Goal: Check status: Check status

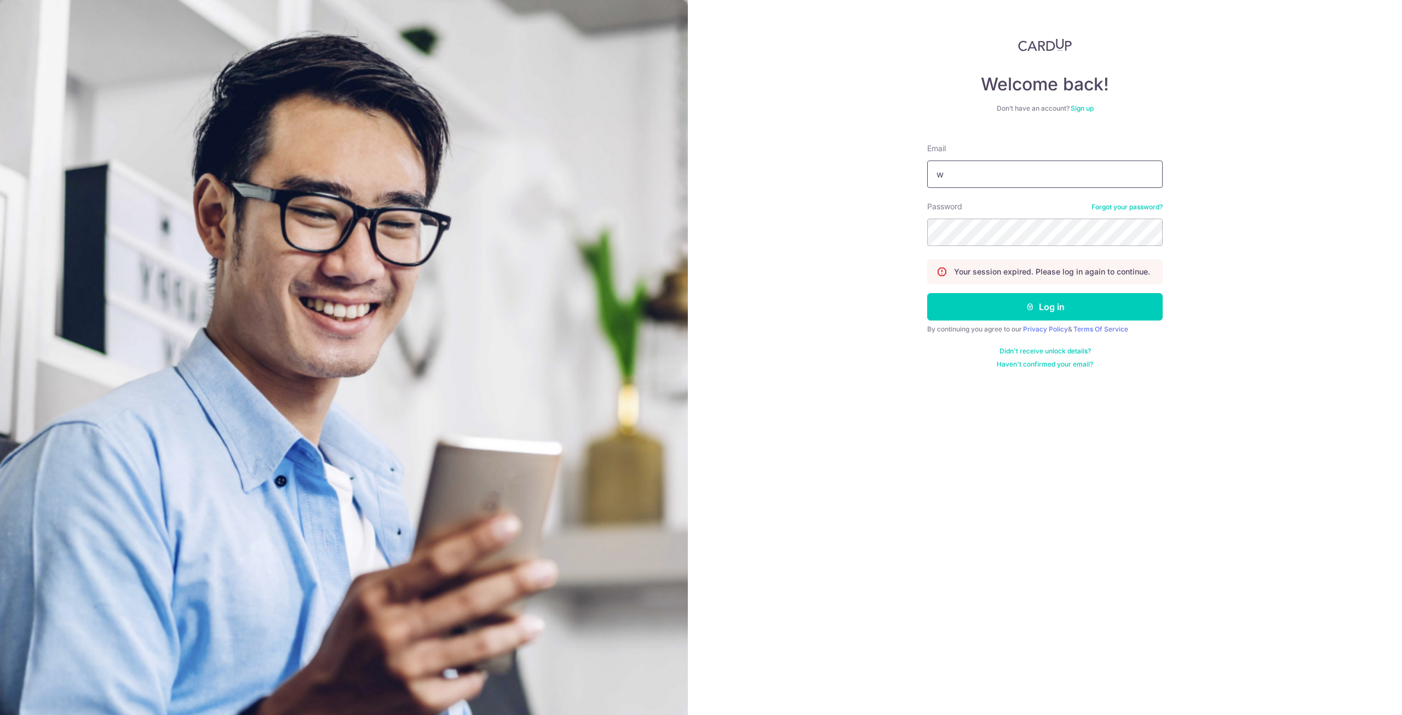
click at [974, 171] on input "w" at bounding box center [1044, 173] width 235 height 27
type input "[EMAIL_ADDRESS][DOMAIN_NAME]"
click at [1003, 304] on button "Log in" at bounding box center [1044, 306] width 235 height 27
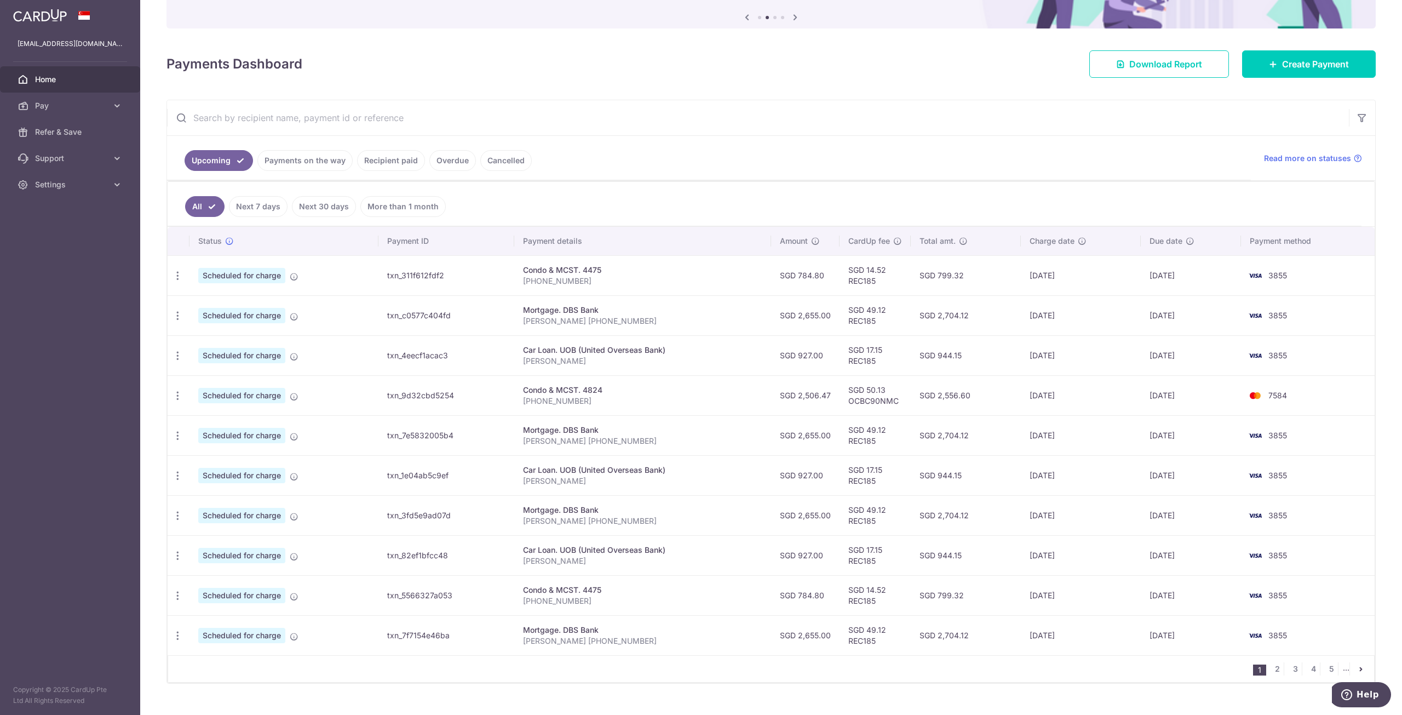
scroll to position [126, 0]
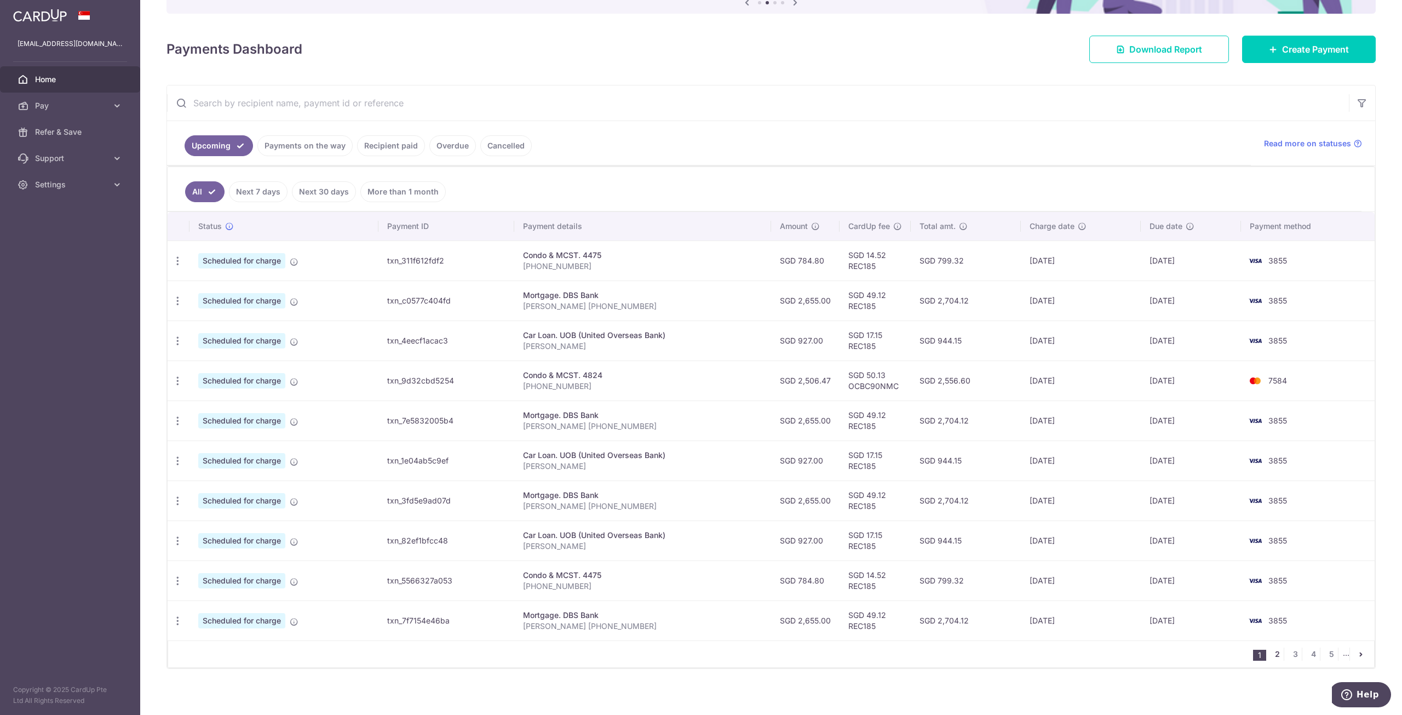
click at [1271, 647] on link "2" at bounding box center [1276, 653] width 13 height 13
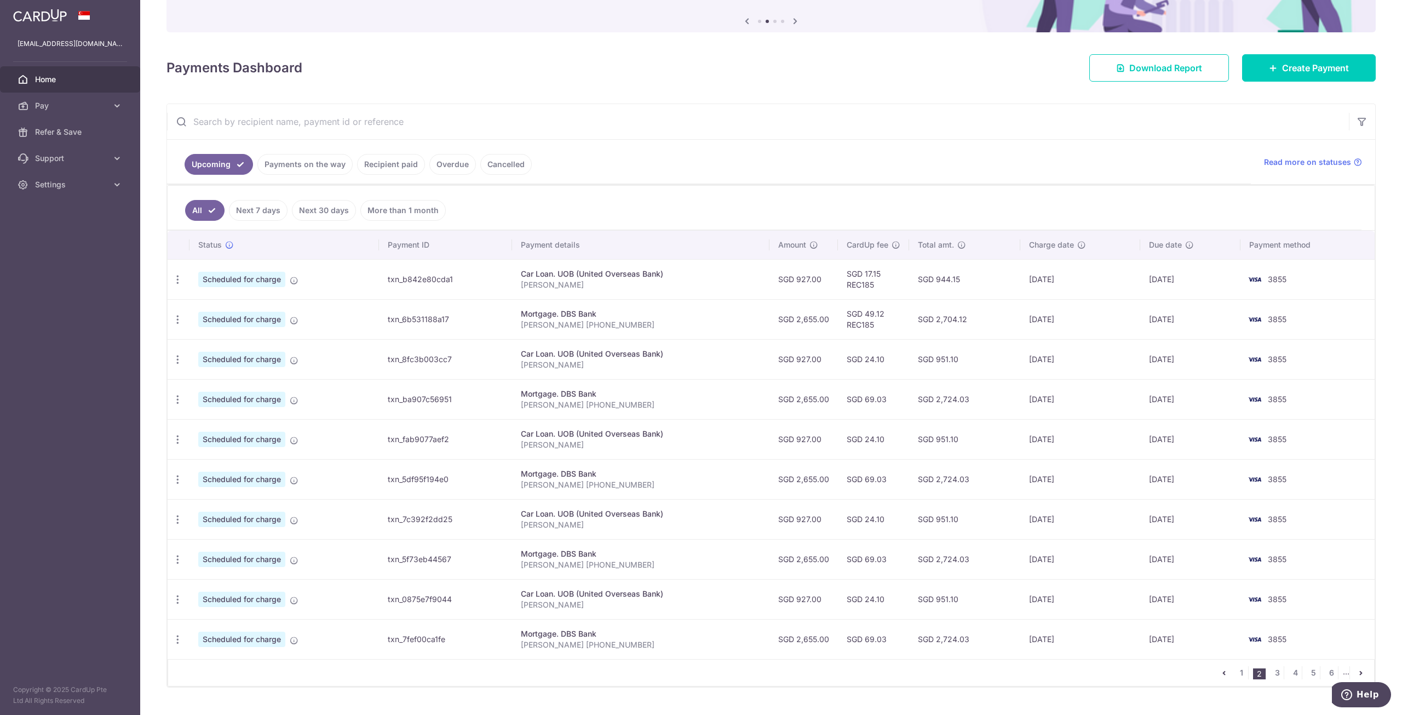
scroll to position [110, 0]
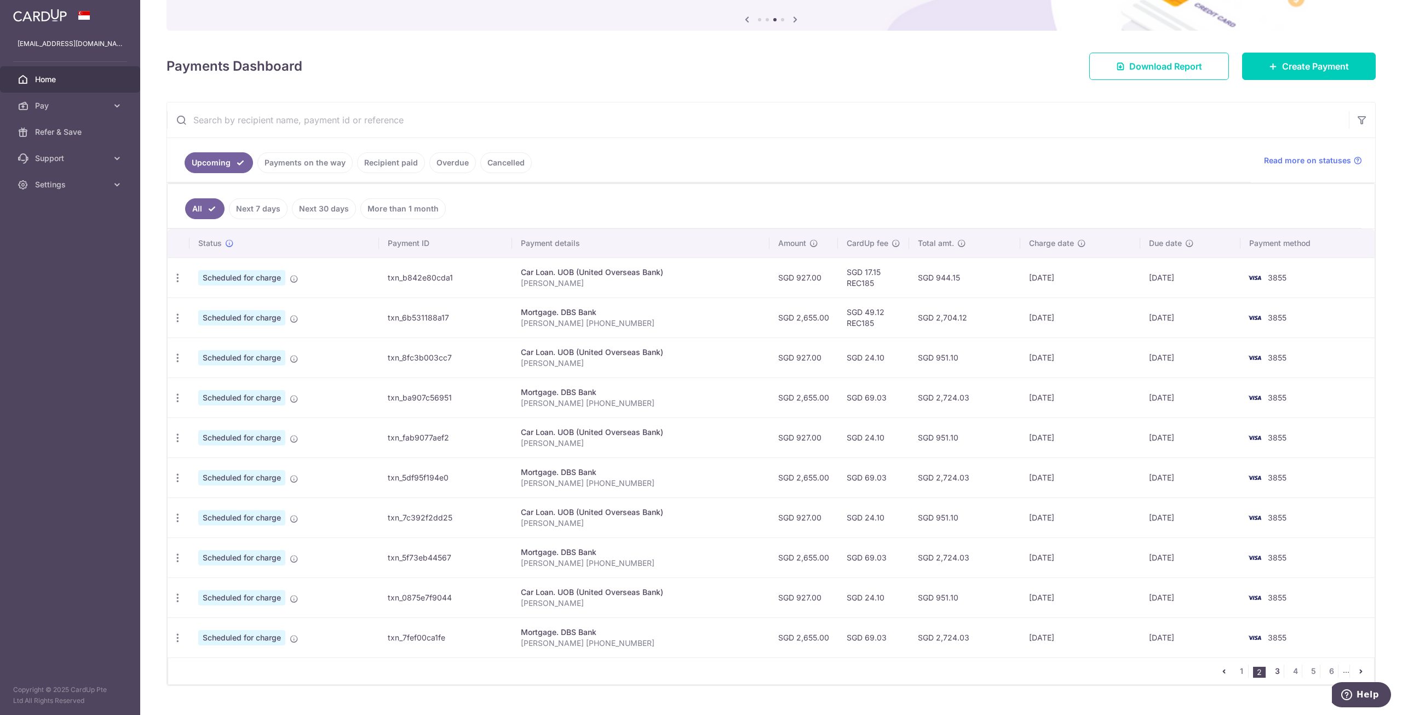
click at [1273, 667] on link "3" at bounding box center [1276, 670] width 13 height 13
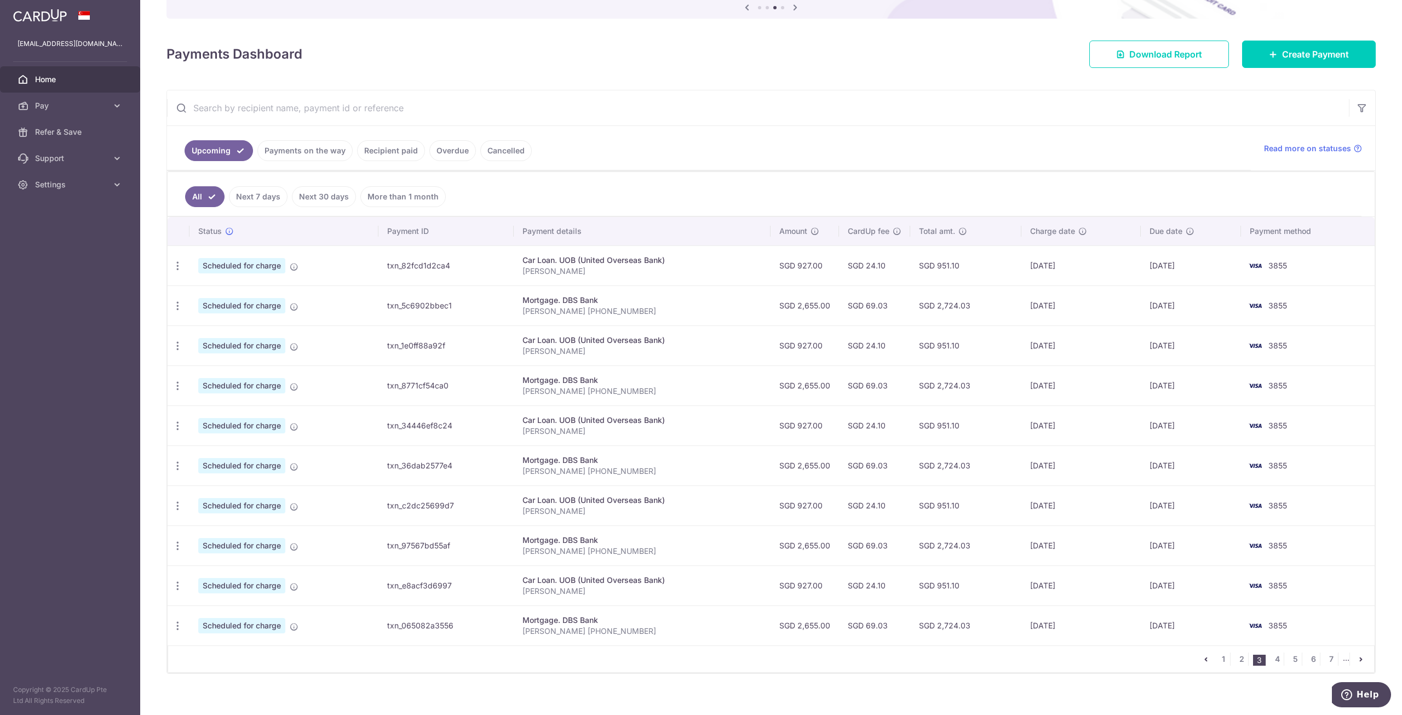
scroll to position [126, 0]
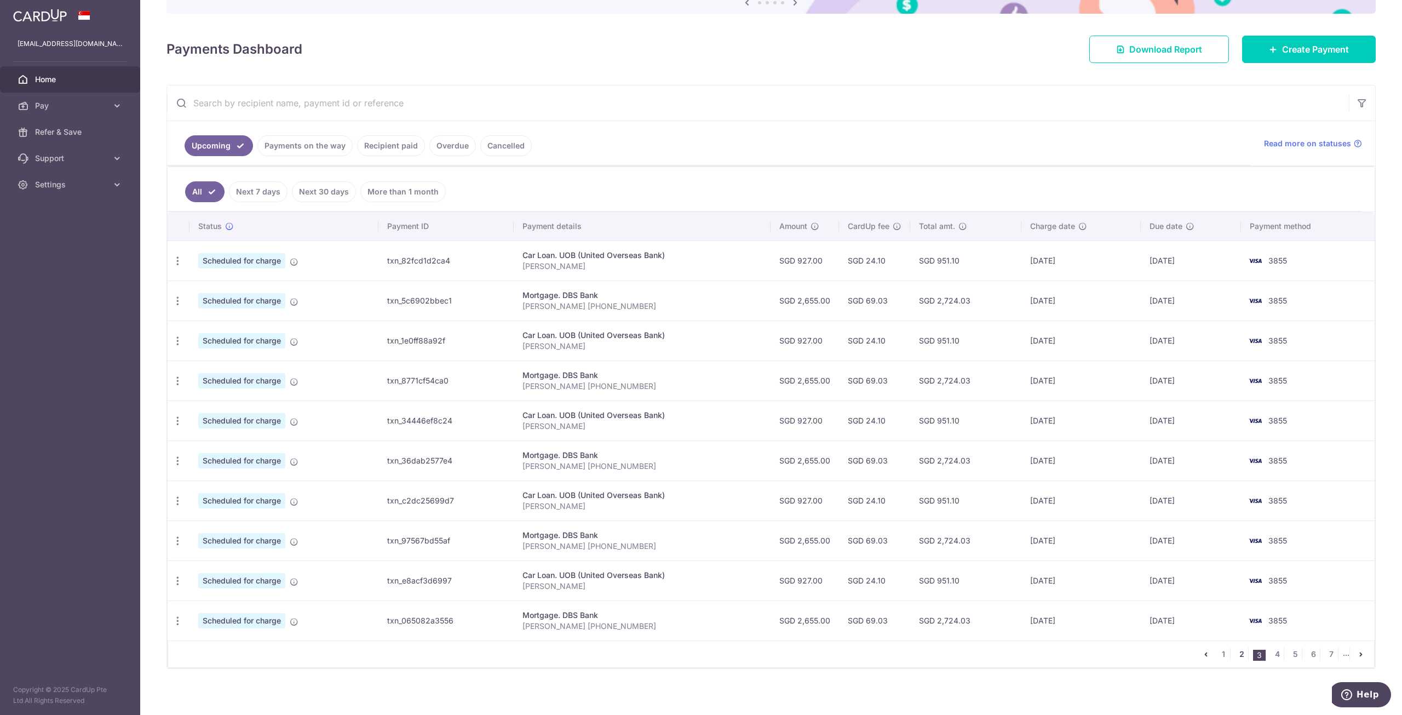
click at [1239, 648] on link "2" at bounding box center [1241, 653] width 13 height 13
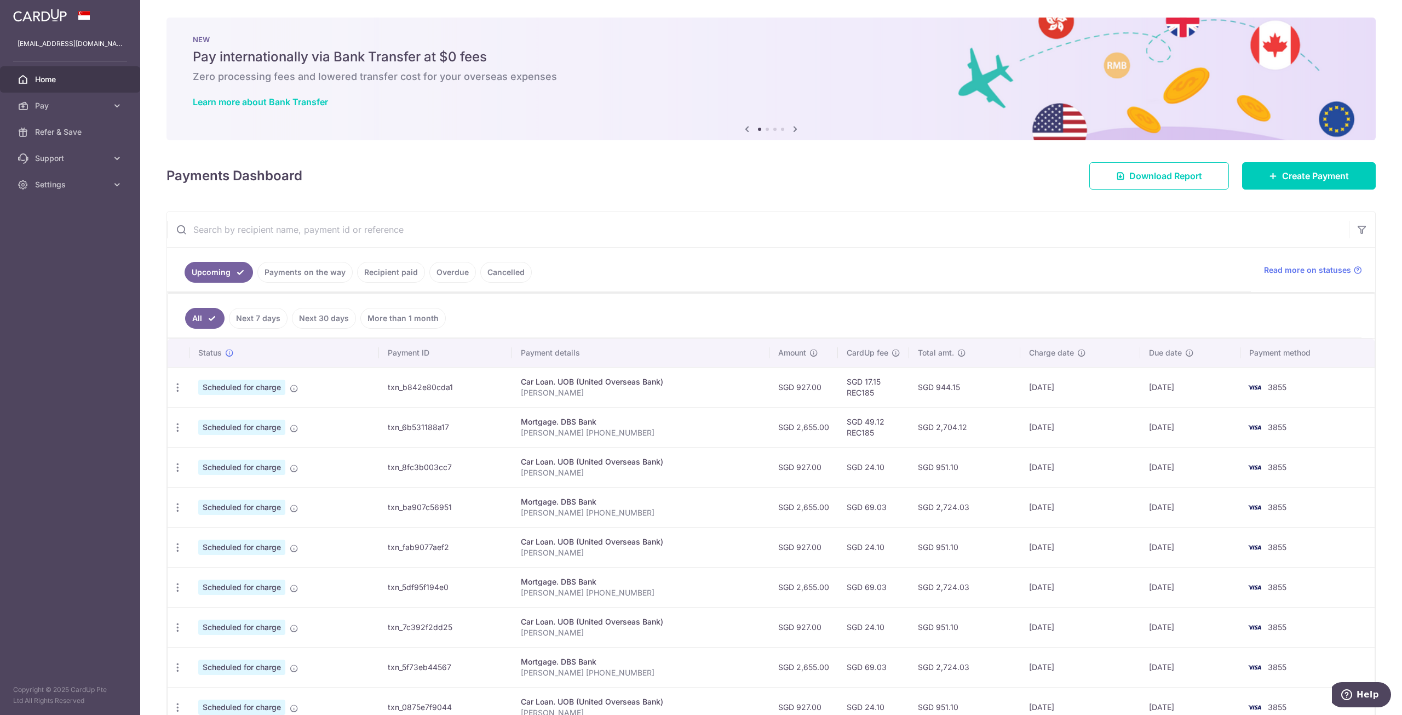
click at [446, 223] on input "text" at bounding box center [758, 229] width 1182 height 35
click at [383, 277] on link "Recipient paid" at bounding box center [391, 272] width 68 height 21
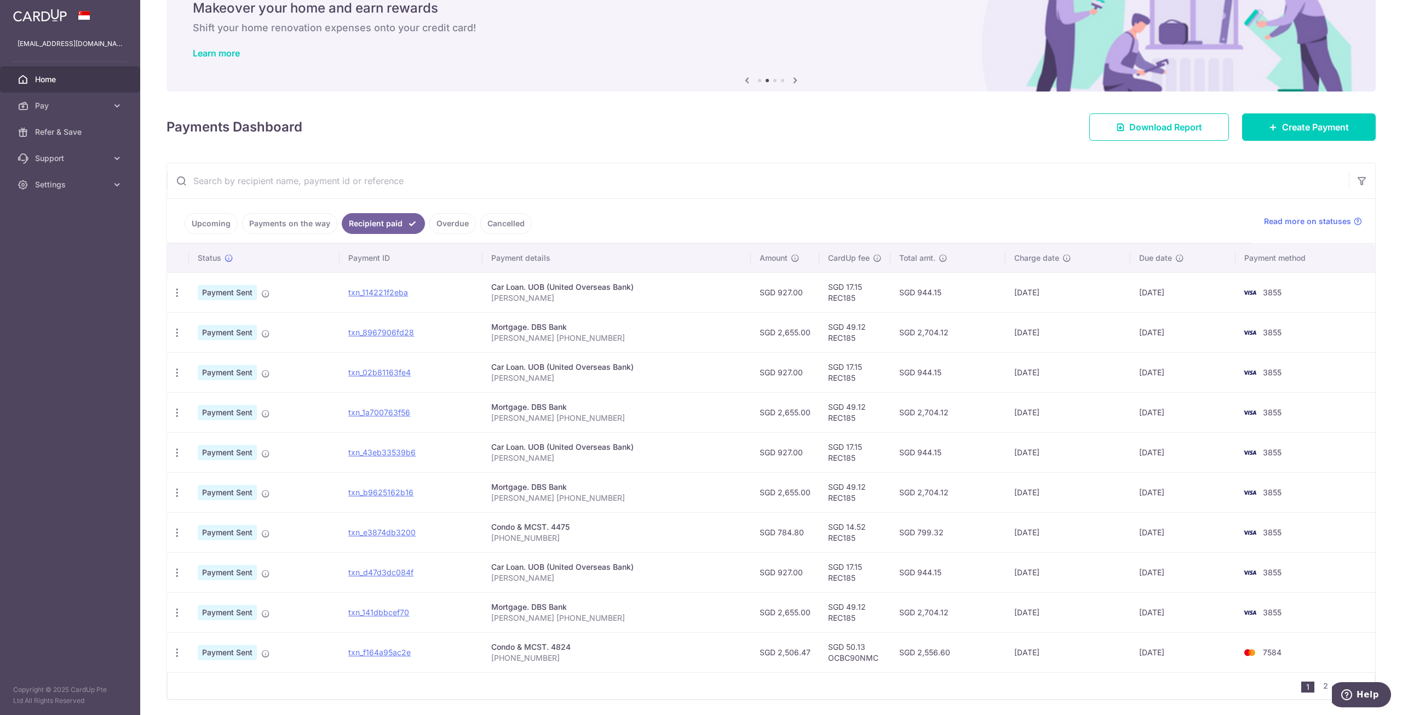
scroll to position [81, 0]
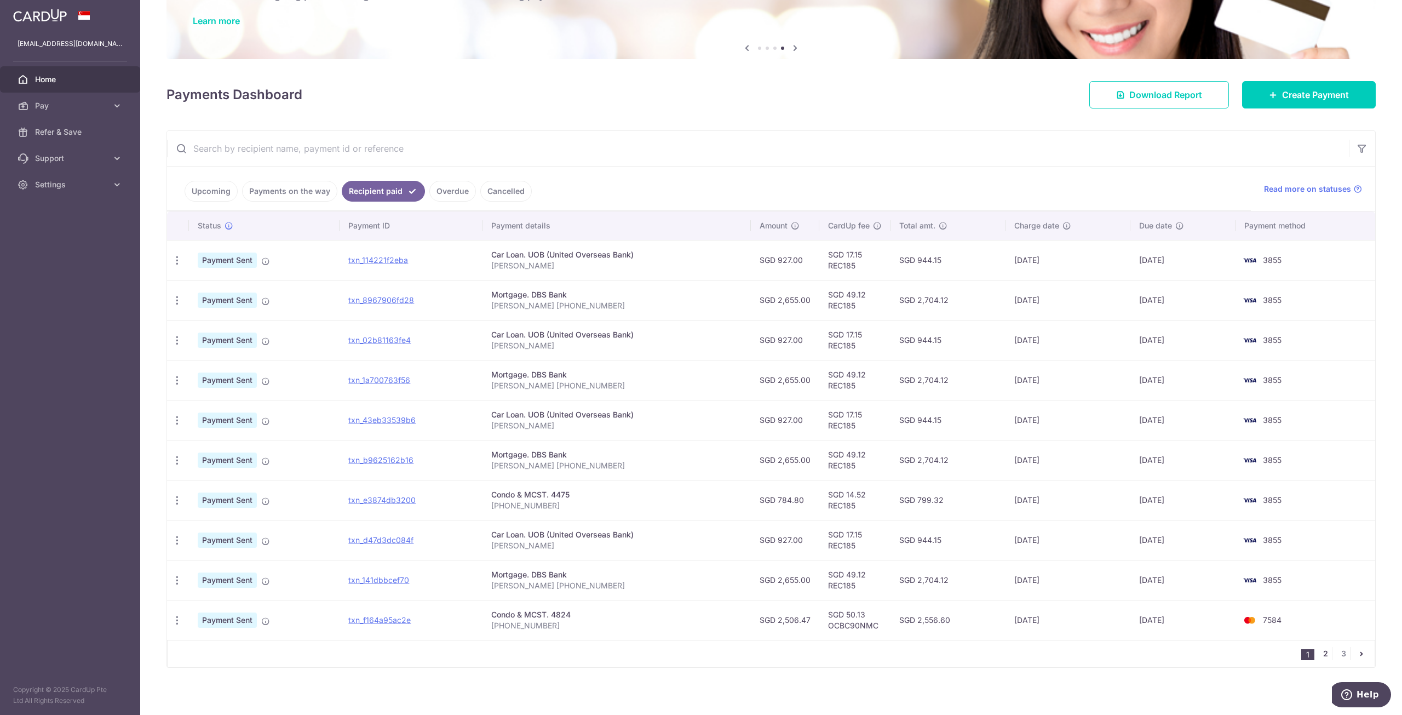
click at [1322, 651] on link "2" at bounding box center [1325, 653] width 13 height 13
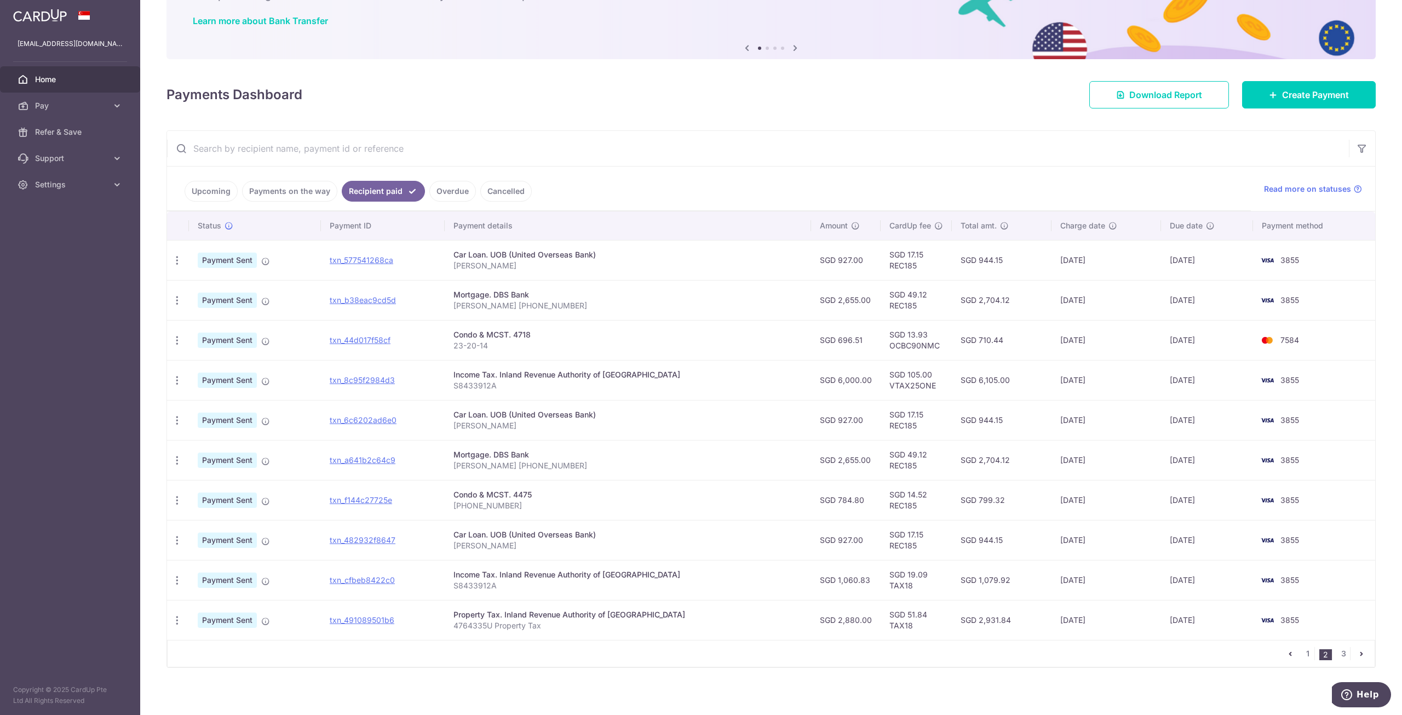
drag, startPoint x: 1149, startPoint y: 686, endPoint x: 1156, endPoint y: 683, distance: 8.3
click at [1149, 686] on div "× Pause Schedule Pause all future payments in this series Pause just this one p…" at bounding box center [771, 357] width 1262 height 715
click at [1337, 648] on link "3" at bounding box center [1343, 653] width 13 height 13
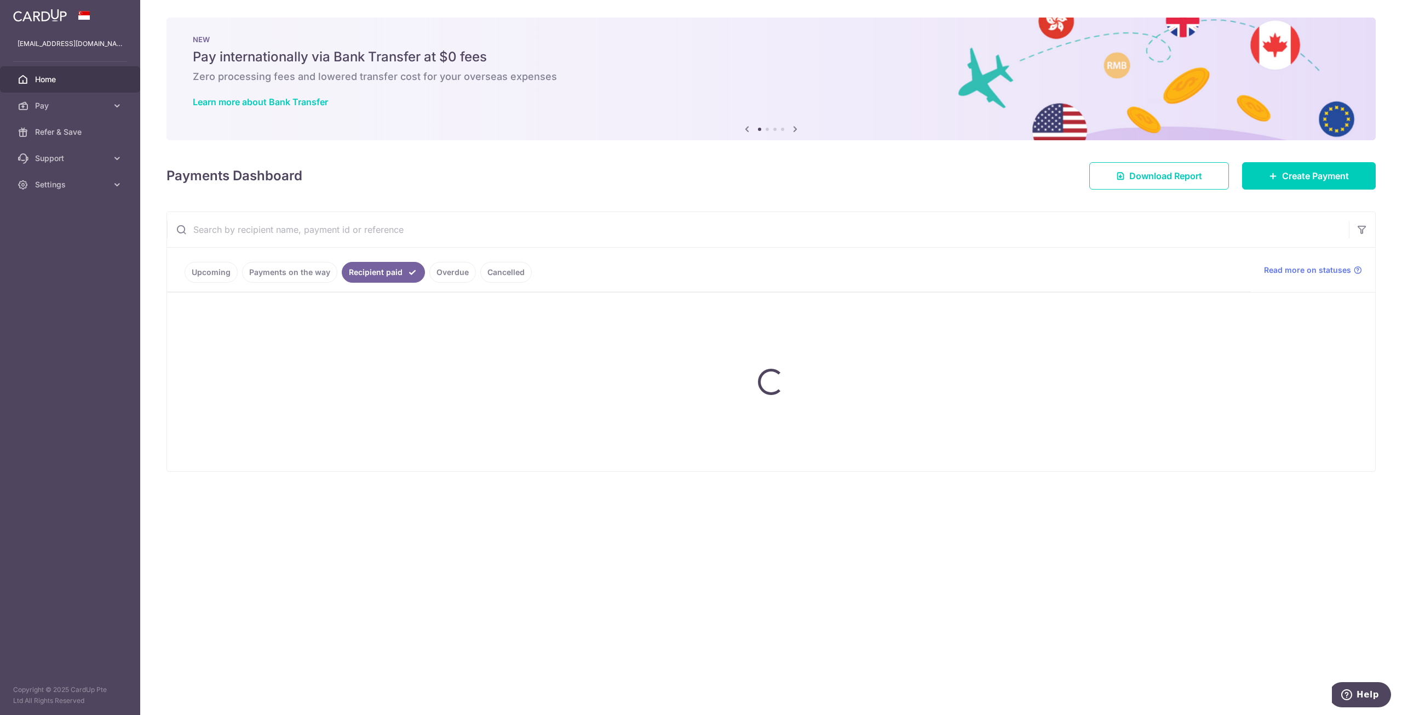
scroll to position [0, 0]
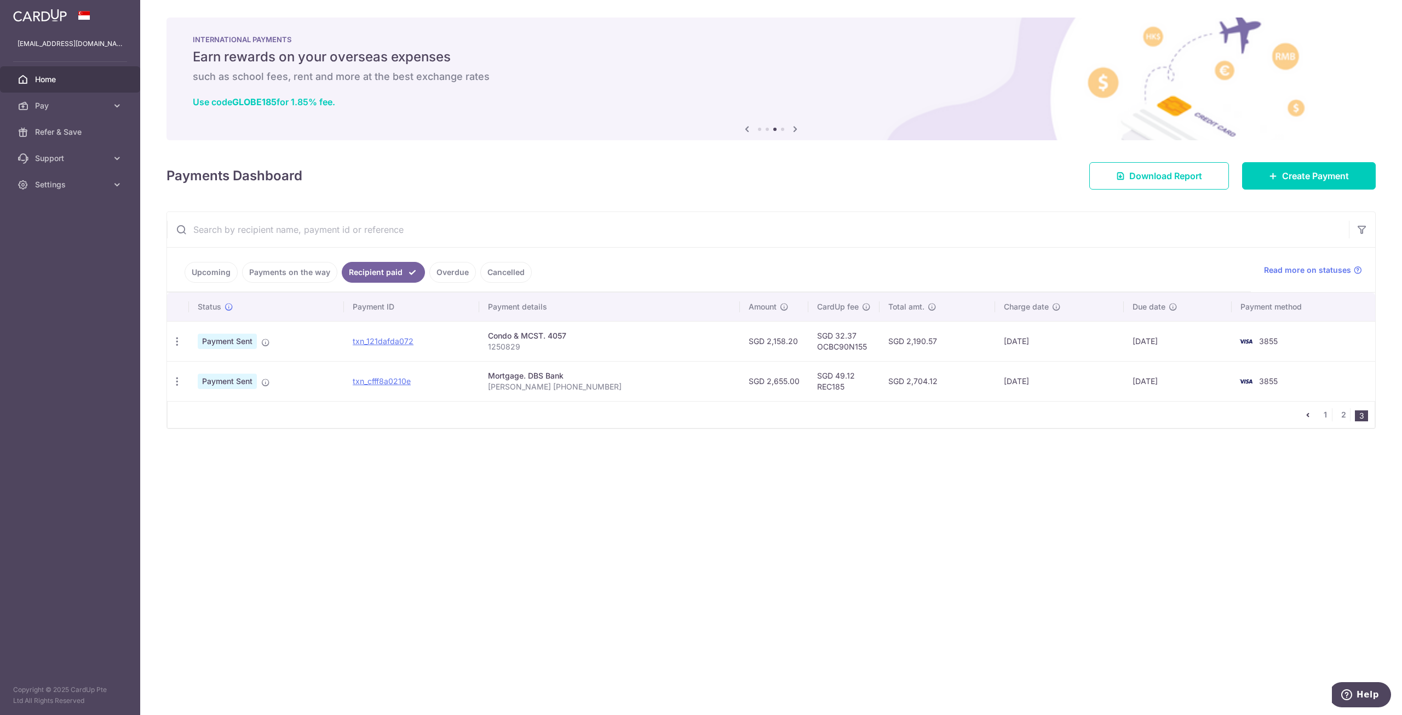
click at [834, 549] on div "× Pause Schedule Pause all future payments in this series Pause just this one p…" at bounding box center [771, 357] width 1262 height 715
click at [1075, 505] on div "× Pause Schedule Pause all future payments in this series Pause just this one p…" at bounding box center [771, 357] width 1262 height 715
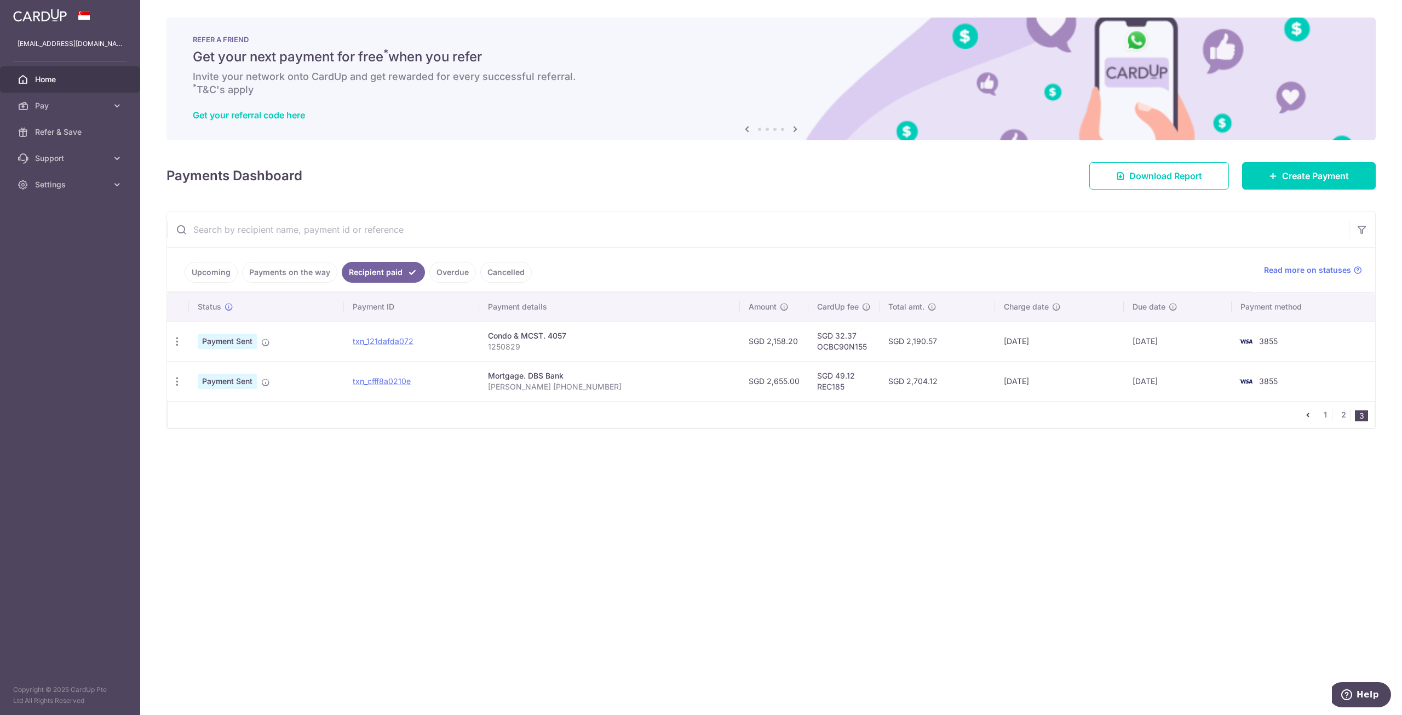
click at [216, 271] on link "Upcoming" at bounding box center [211, 272] width 53 height 21
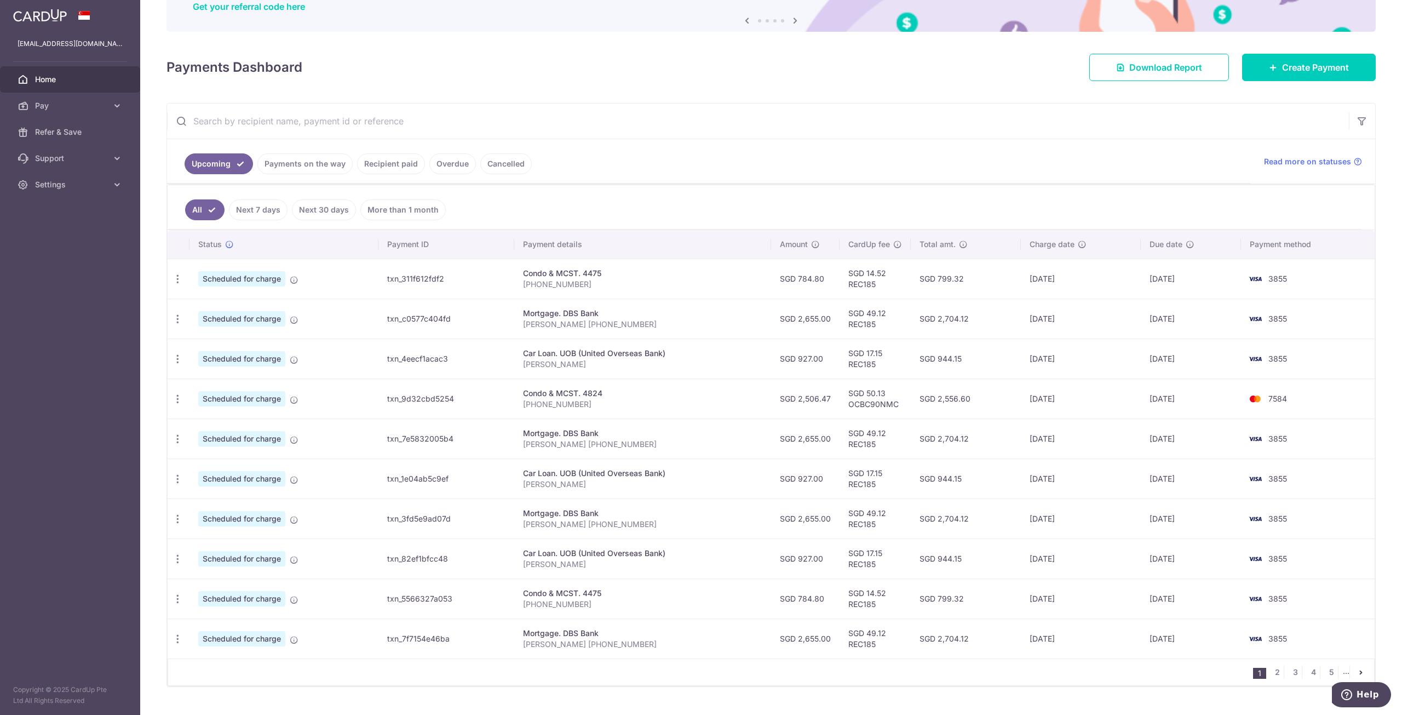
scroll to position [109, 0]
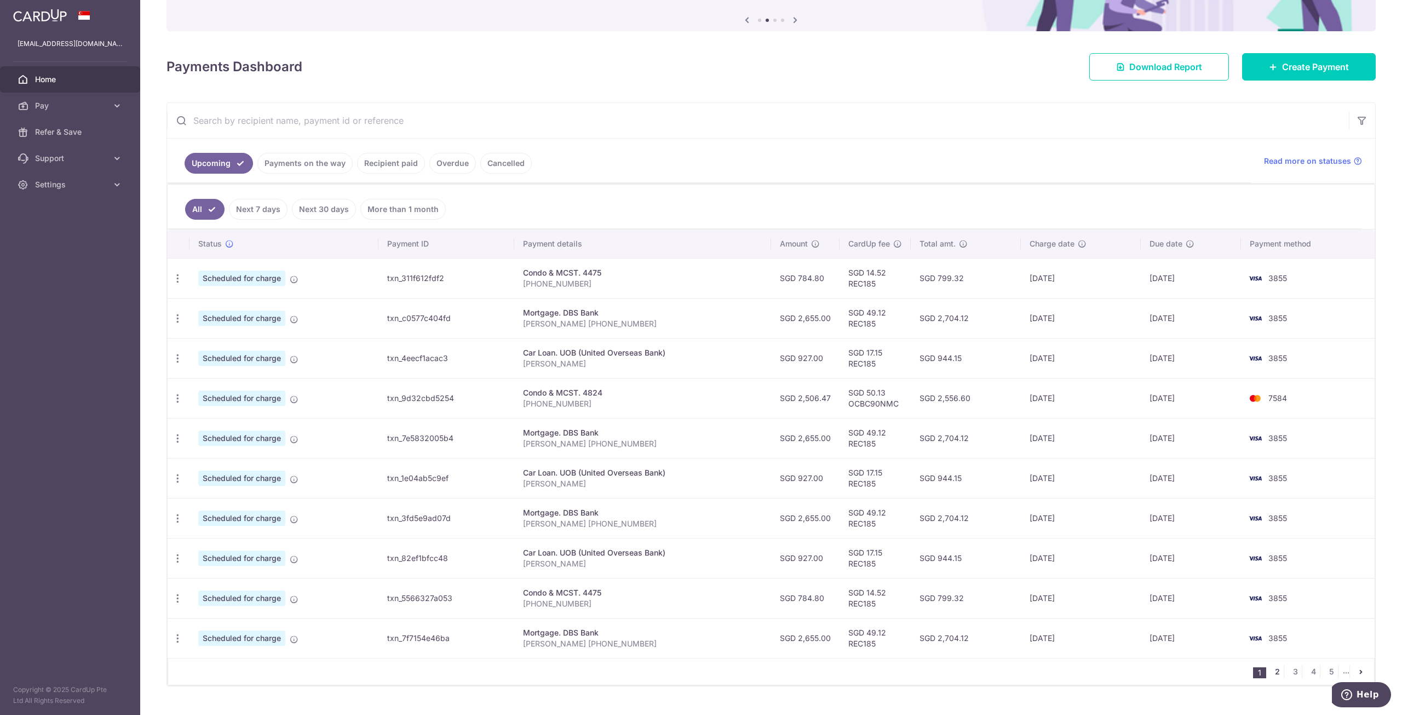
click at [1274, 670] on link "2" at bounding box center [1276, 671] width 13 height 13
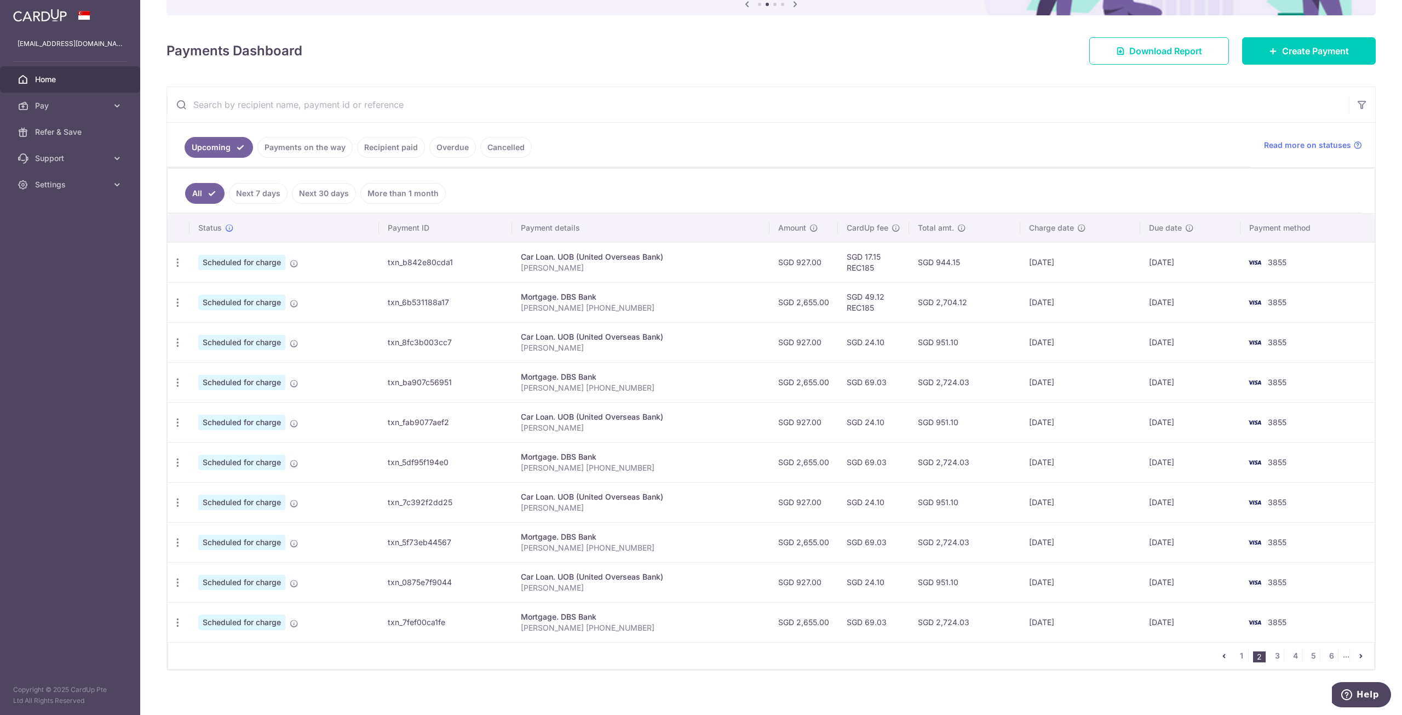
scroll to position [126, 0]
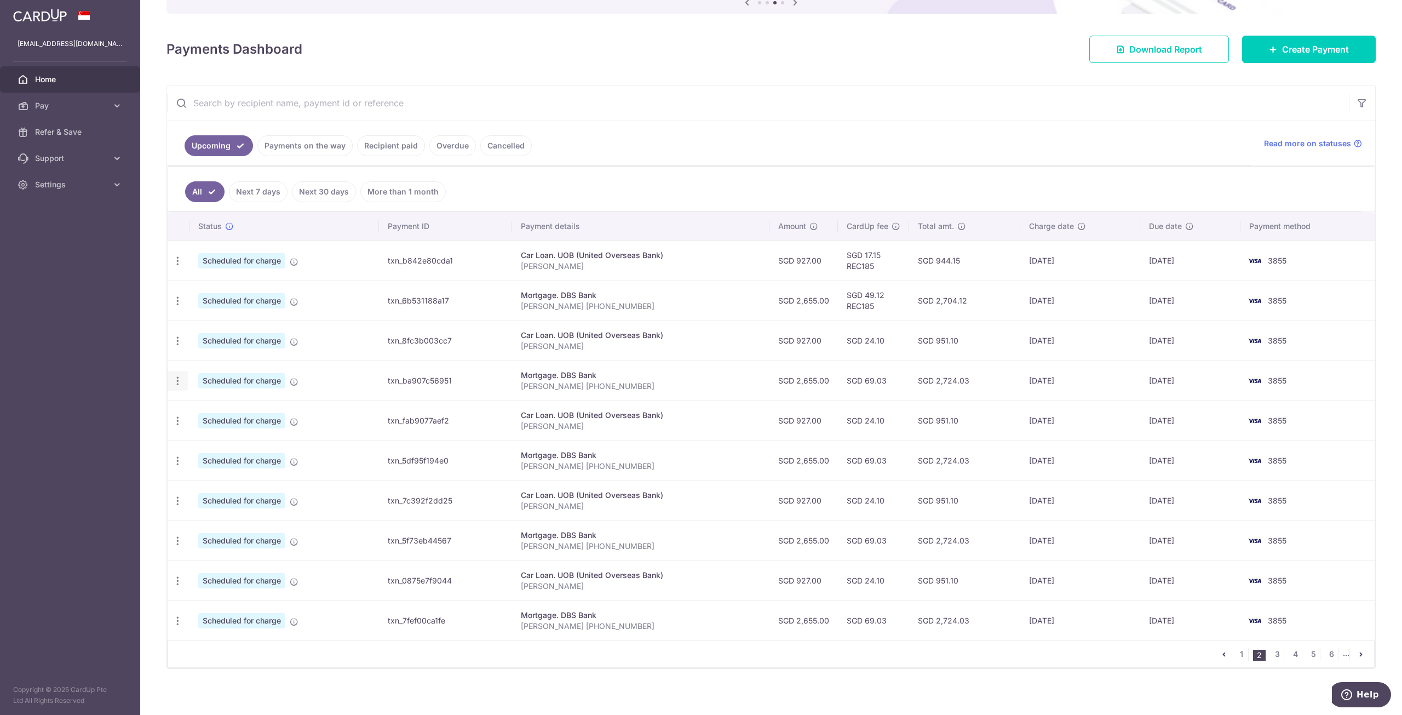
click at [174, 375] on icon "button" at bounding box center [177, 380] width 11 height 11
click at [153, 382] on div "× Pause Schedule Pause all future payments in this series Pause just this one p…" at bounding box center [771, 357] width 1262 height 715
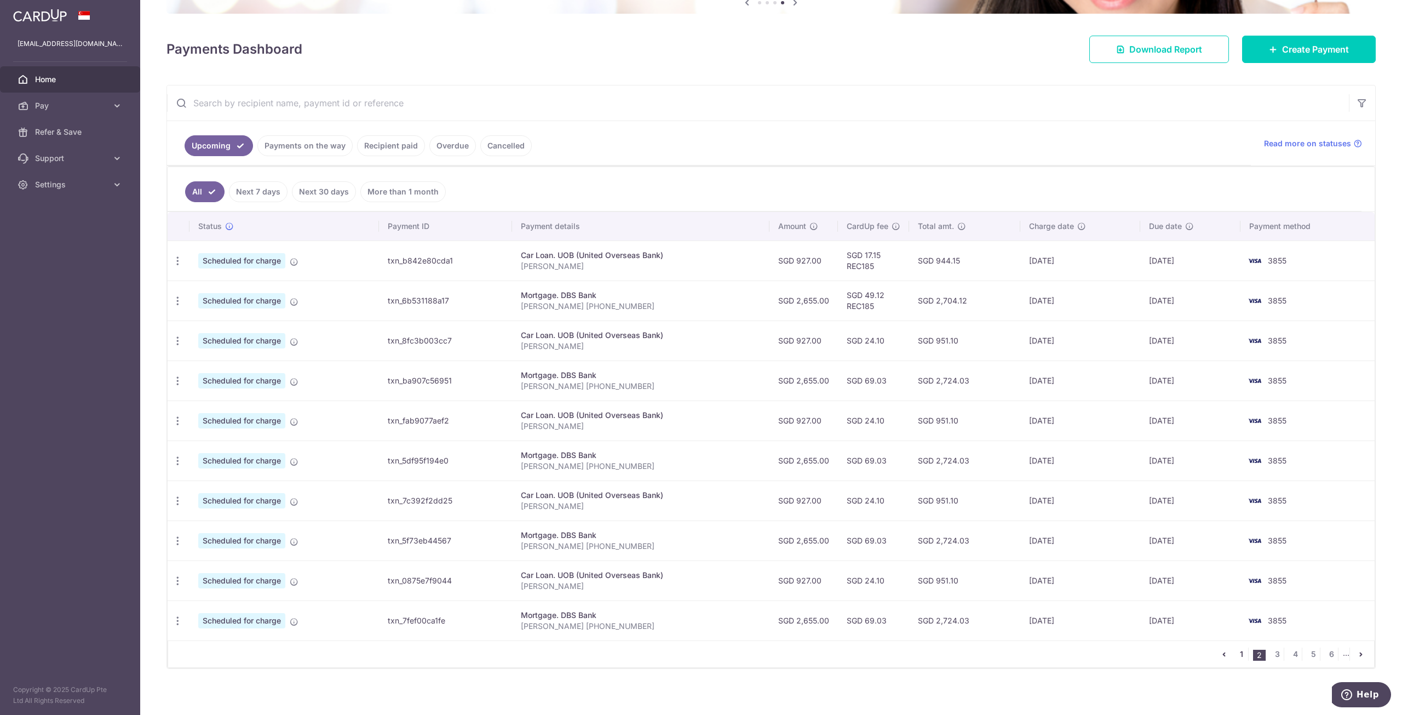
click at [1241, 650] on link "1" at bounding box center [1241, 653] width 13 height 13
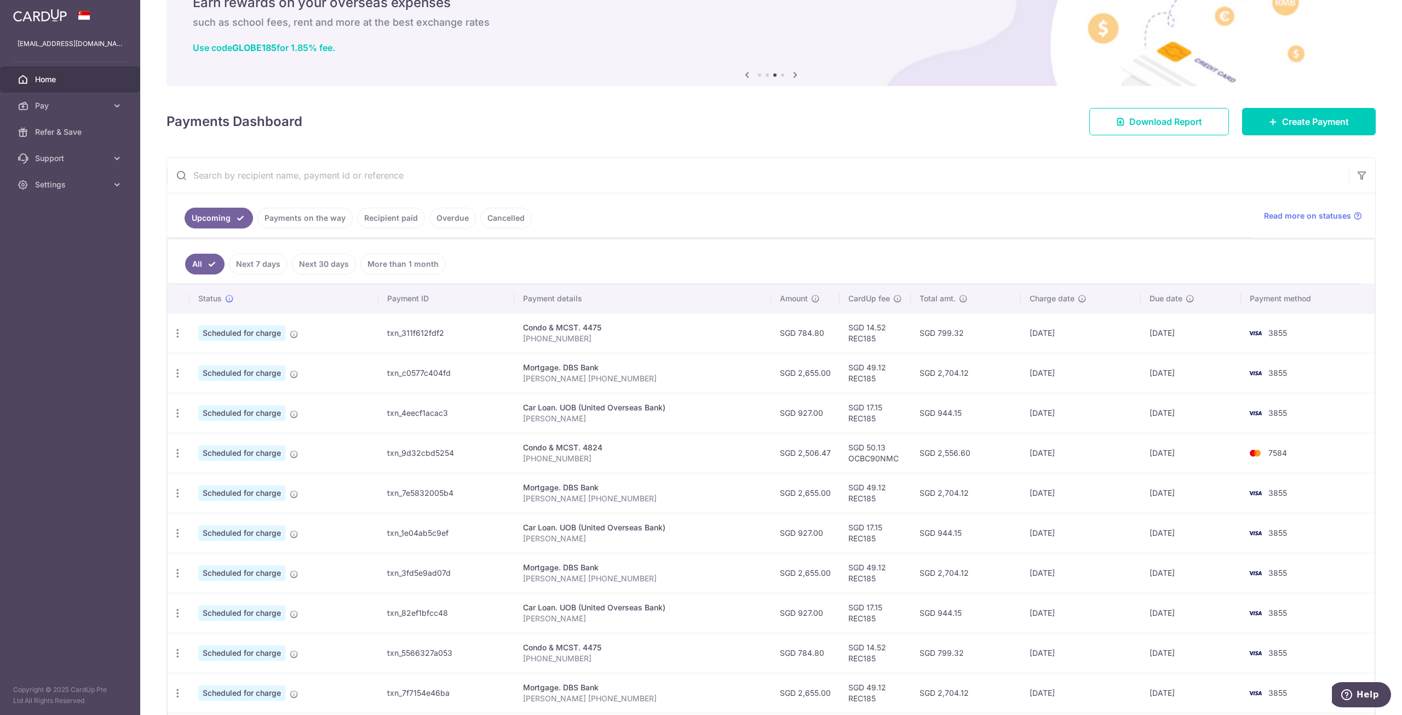
scroll to position [55, 0]
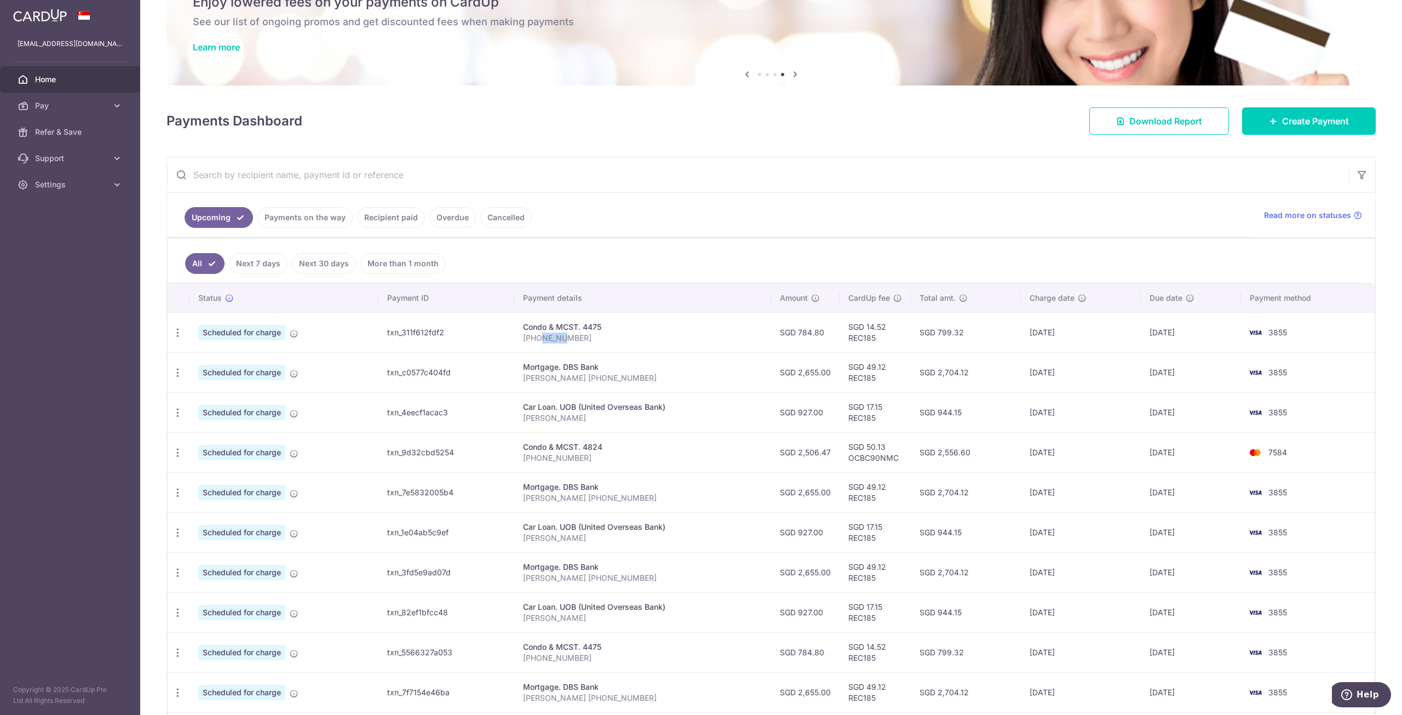
drag, startPoint x: 540, startPoint y: 335, endPoint x: 594, endPoint y: 335, distance: 53.7
click at [577, 335] on p "003-09-14" at bounding box center [642, 337] width 239 height 11
drag, startPoint x: 1035, startPoint y: 331, endPoint x: 1078, endPoint y: 330, distance: 42.7
click at [1078, 330] on td "15/09/2025" at bounding box center [1081, 332] width 120 height 40
click at [1072, 336] on td "15/09/2025" at bounding box center [1081, 332] width 120 height 40
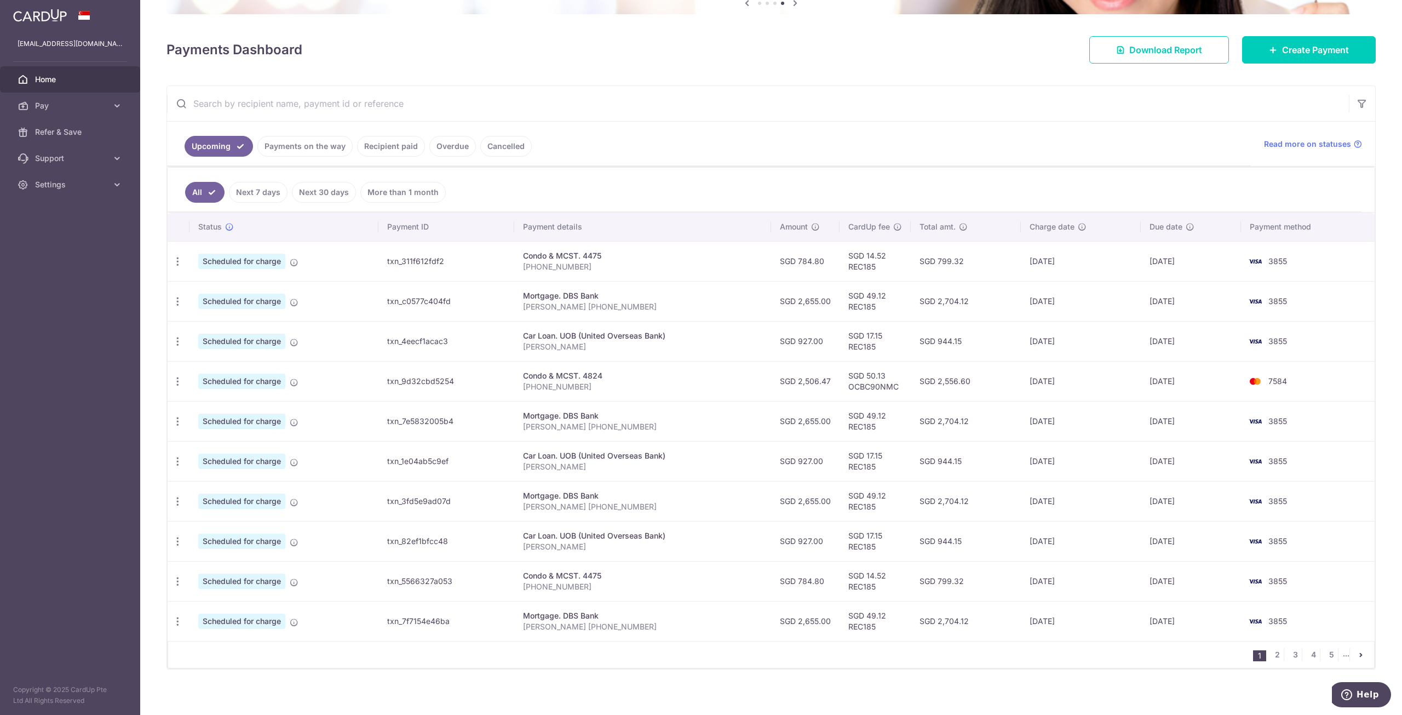
scroll to position [126, 0]
drag, startPoint x: 868, startPoint y: 250, endPoint x: 887, endPoint y: 560, distance: 309.9
click at [888, 565] on tbody "Update payment Cancel payment Scheduled for charge txn_311f612fdf2 Condo & MCST…" at bounding box center [771, 440] width 1207 height 400
click at [602, 108] on input "text" at bounding box center [758, 102] width 1182 height 35
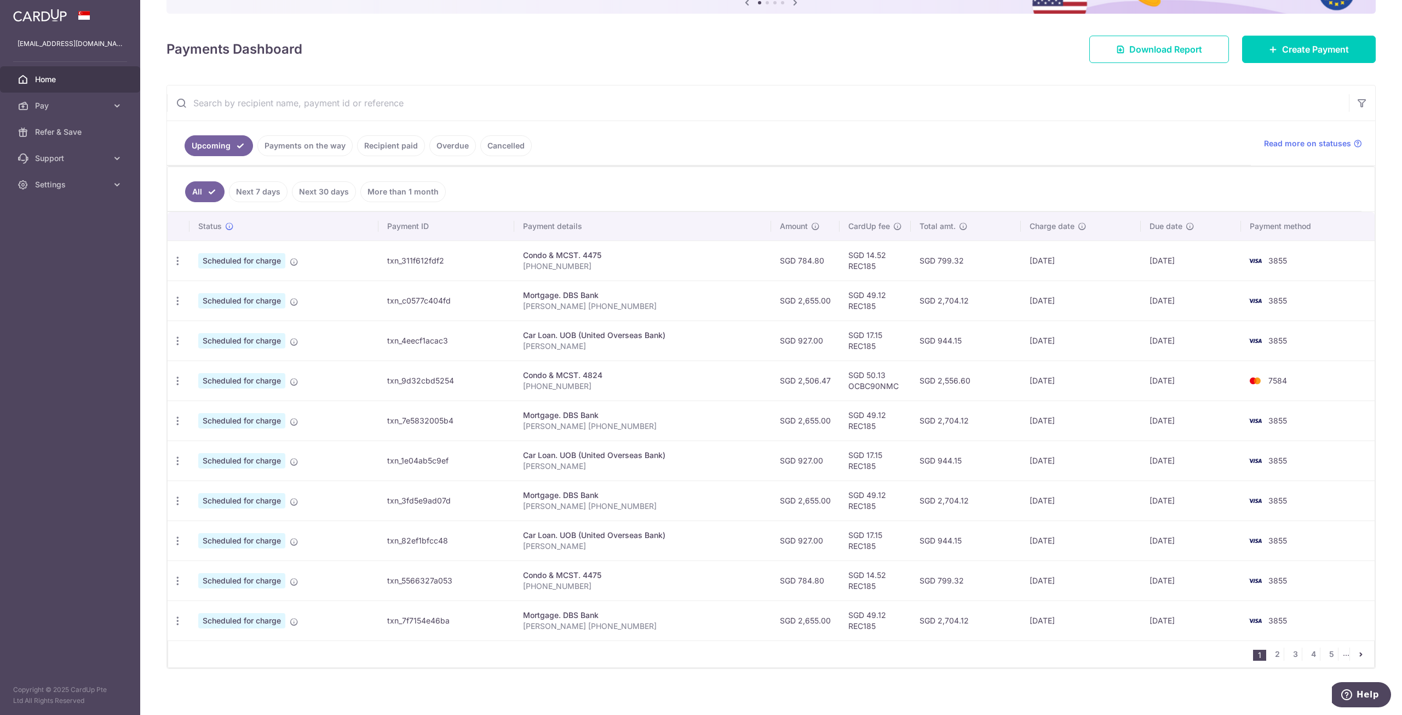
drag, startPoint x: 816, startPoint y: 293, endPoint x: 837, endPoint y: 294, distance: 20.8
click at [832, 294] on td "SGD 2,655.00" at bounding box center [805, 300] width 68 height 40
drag, startPoint x: 866, startPoint y: 292, endPoint x: 883, endPoint y: 291, distance: 16.5
click at [882, 291] on td "SGD 49.12 REC185" at bounding box center [874, 300] width 71 height 40
drag, startPoint x: 867, startPoint y: 374, endPoint x: 893, endPoint y: 372, distance: 25.3
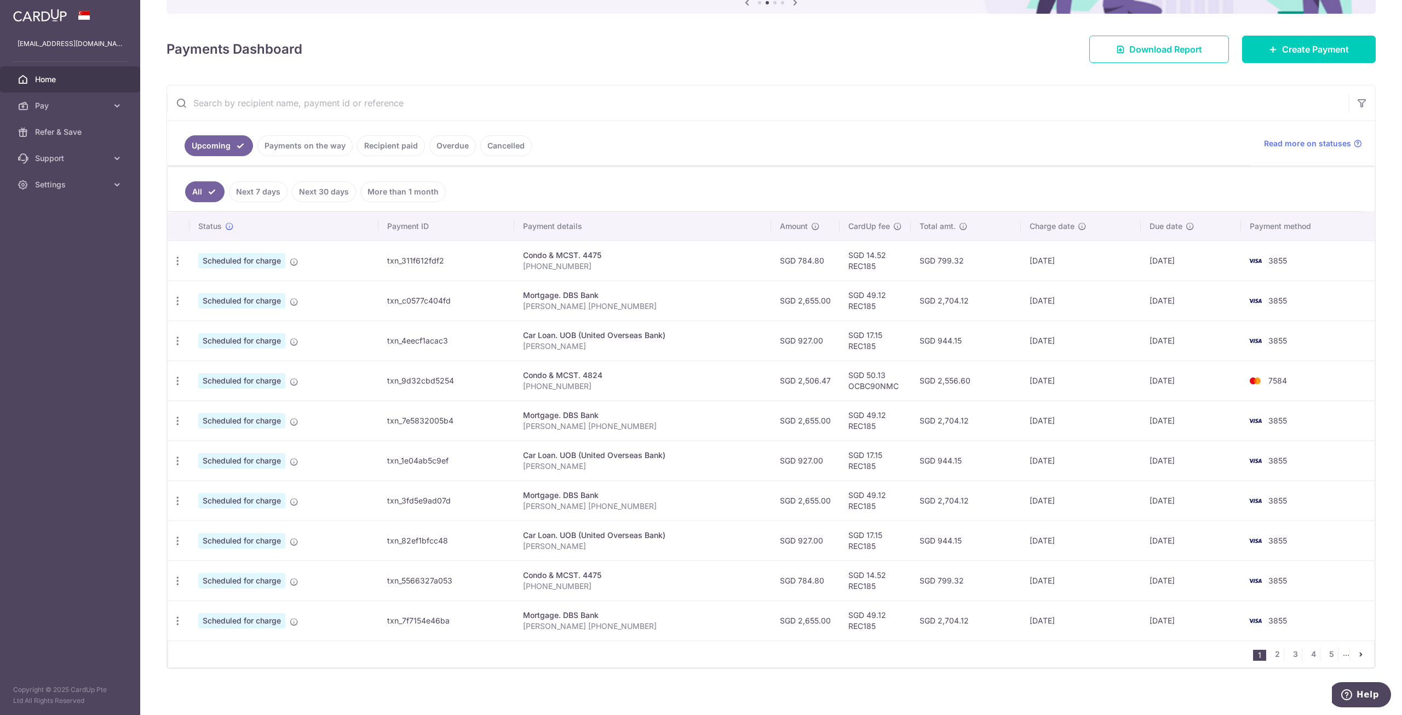
click at [893, 371] on td "SGD 50.13 OCBC90NMC" at bounding box center [874, 380] width 71 height 40
drag, startPoint x: 868, startPoint y: 413, endPoint x: 885, endPoint y: 410, distance: 17.8
click at [885, 410] on td "SGD 49.12 REC185" at bounding box center [874, 420] width 71 height 40
click at [885, 340] on td "SGD 17.15 REC185" at bounding box center [874, 340] width 71 height 40
